Goal: Task Accomplishment & Management: Manage account settings

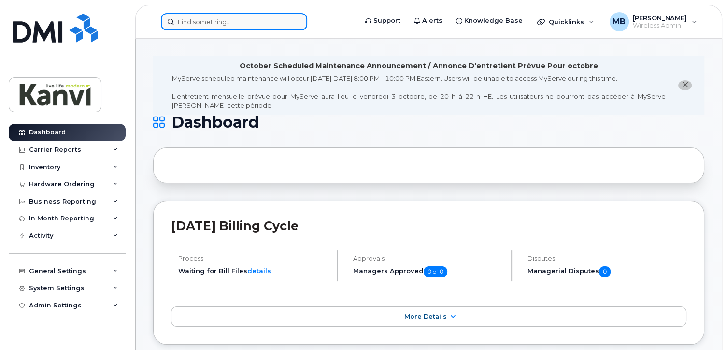
click at [212, 23] on input at bounding box center [234, 21] width 146 height 17
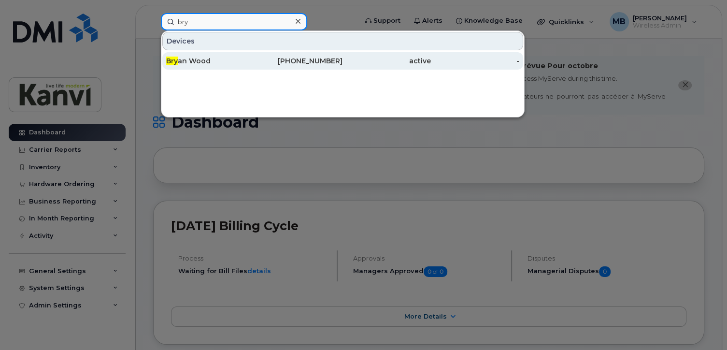
type input "bry"
click at [313, 59] on div "780-700-6546" at bounding box center [298, 61] width 88 height 10
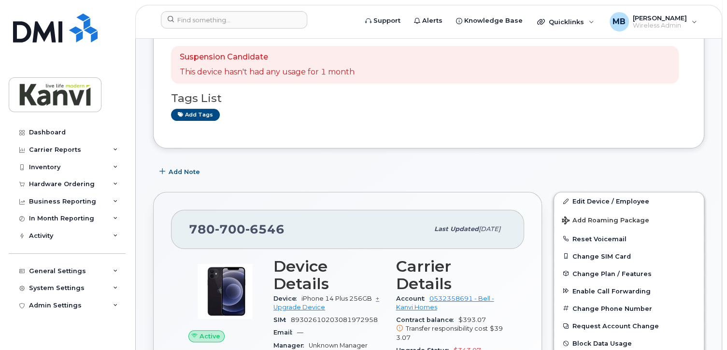
scroll to position [145, 0]
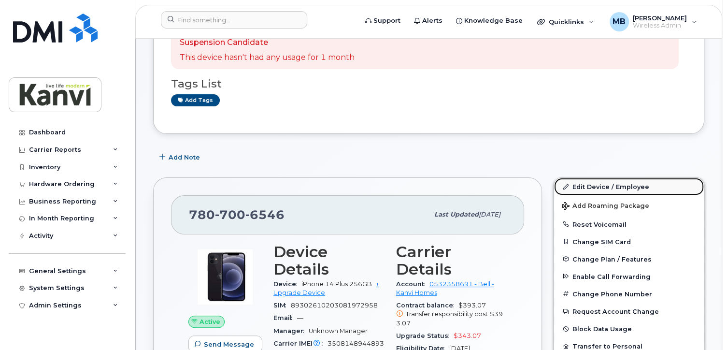
click at [595, 178] on link "Edit Device / Employee" at bounding box center [629, 186] width 150 height 17
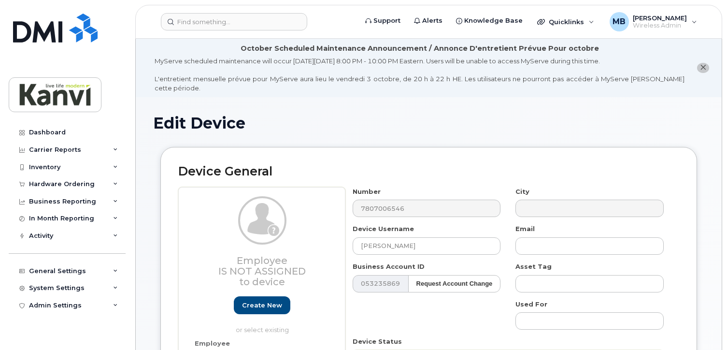
select select "19999667"
select select "20108006"
drag, startPoint x: 409, startPoint y: 239, endPoint x: 304, endPoint y: 233, distance: 105.4
click at [304, 233] on div "Employee Is not assigned to device Create new or select existing Employee Selec…" at bounding box center [428, 313] width 501 height 252
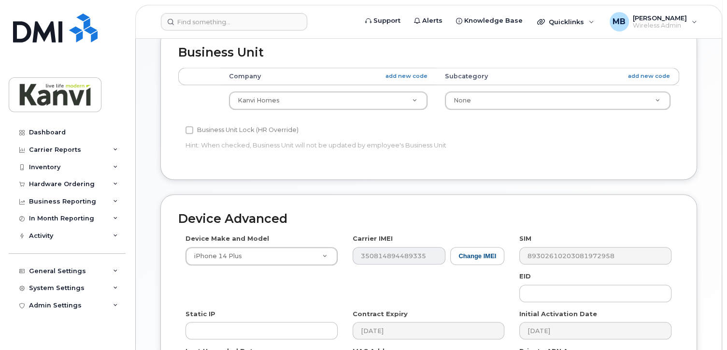
scroll to position [565, 0]
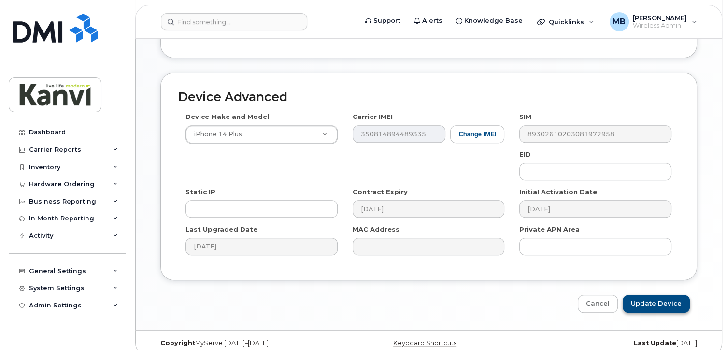
type input "Phoebe Breitling"
click at [655, 295] on input "Update Device" at bounding box center [655, 304] width 67 height 18
type input "Saving..."
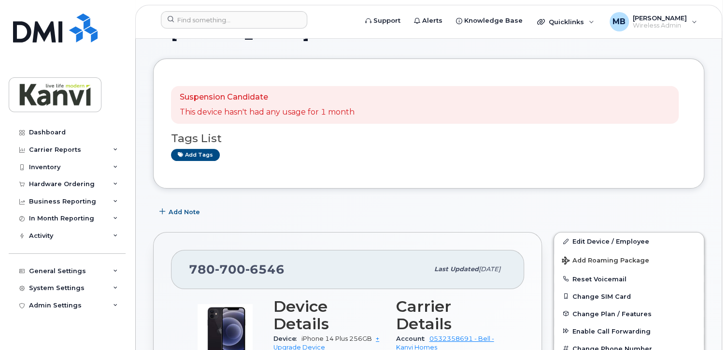
scroll to position [97, 0]
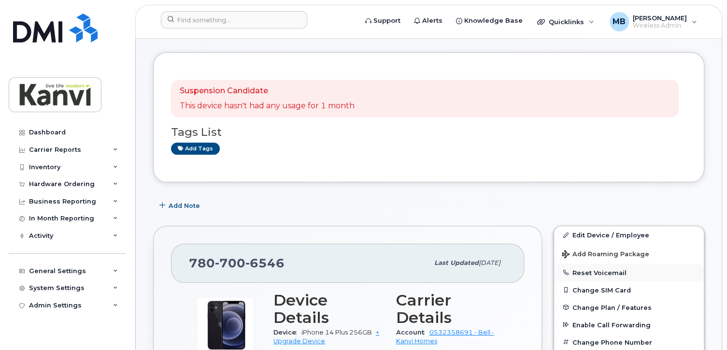
click at [585, 264] on button "Reset Voicemail" at bounding box center [629, 272] width 150 height 17
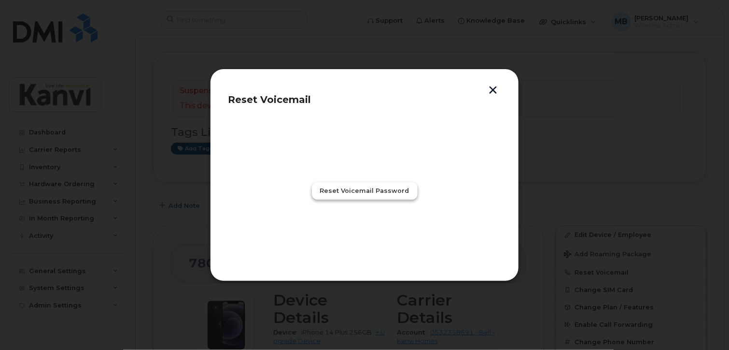
click at [387, 189] on span "Reset Voicemail Password" at bounding box center [364, 190] width 89 height 9
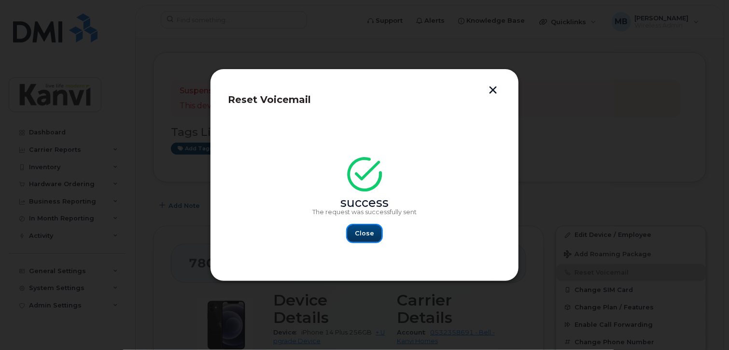
click at [362, 232] on span "Close" at bounding box center [364, 232] width 19 height 9
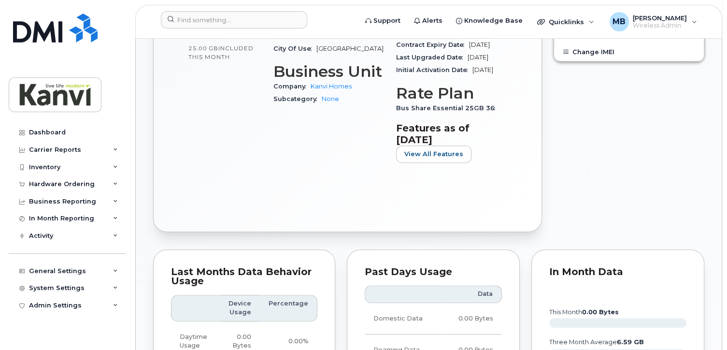
scroll to position [531, 0]
